Goal: Task Accomplishment & Management: Manage account settings

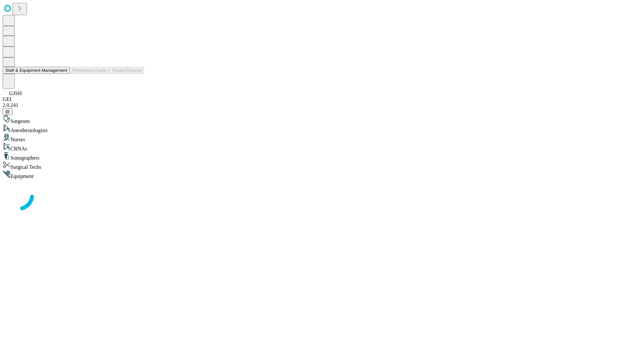
click at [61, 74] on button "Staff & Equipment Management" at bounding box center [36, 70] width 67 height 7
